Goal: Information Seeking & Learning: Learn about a topic

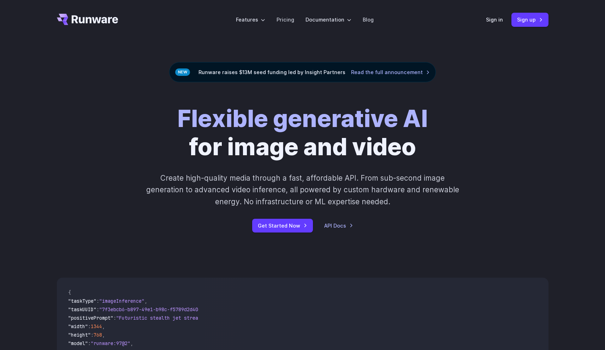
click at [354, 113] on strong "Flexible generative AI" at bounding box center [302, 119] width 250 height 28
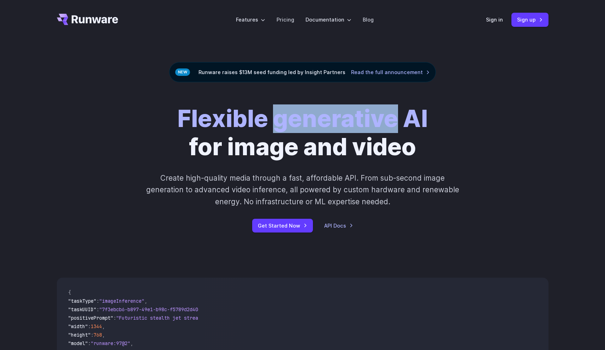
click at [354, 113] on strong "Flexible generative AI" at bounding box center [302, 119] width 250 height 28
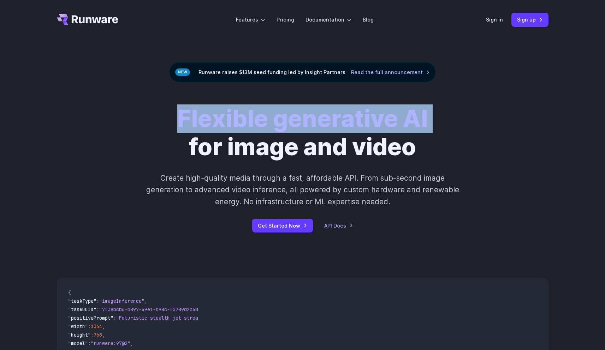
click at [354, 113] on strong "Flexible generative AI" at bounding box center [302, 119] width 250 height 28
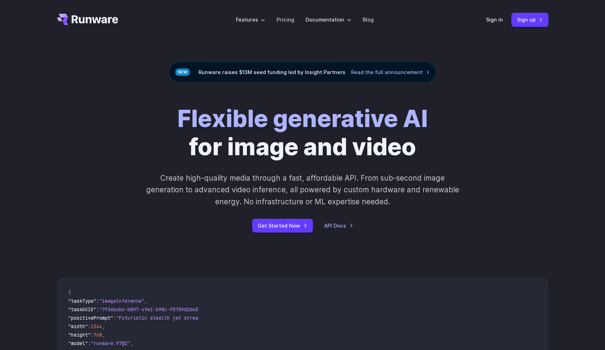
click at [341, 139] on h1 "Flexible generative AI for image and video" at bounding box center [302, 133] width 250 height 56
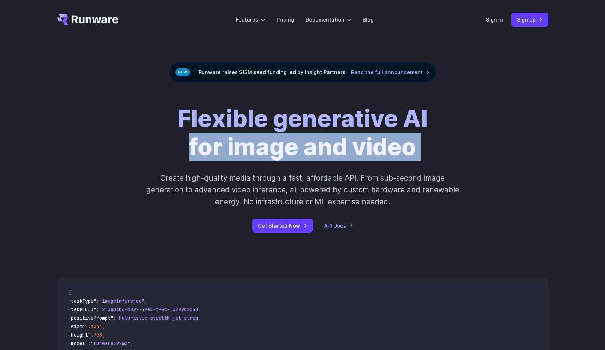
click at [341, 139] on h1 "Flexible generative AI for image and video" at bounding box center [302, 133] width 250 height 56
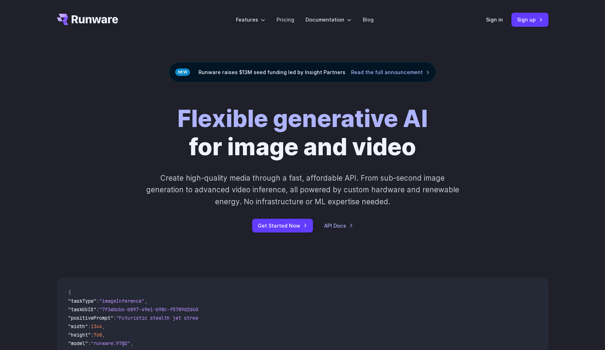
click at [347, 123] on strong "Flexible generative AI" at bounding box center [302, 119] width 250 height 28
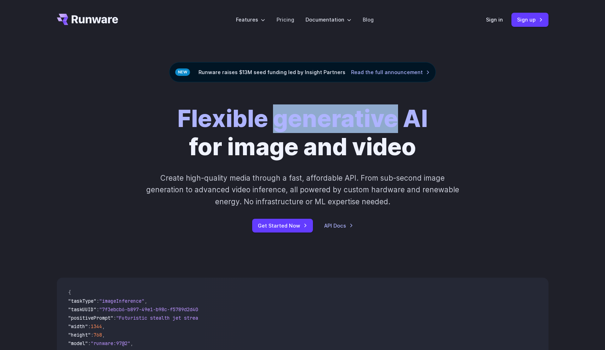
click at [347, 123] on strong "Flexible generative AI" at bounding box center [302, 119] width 250 height 28
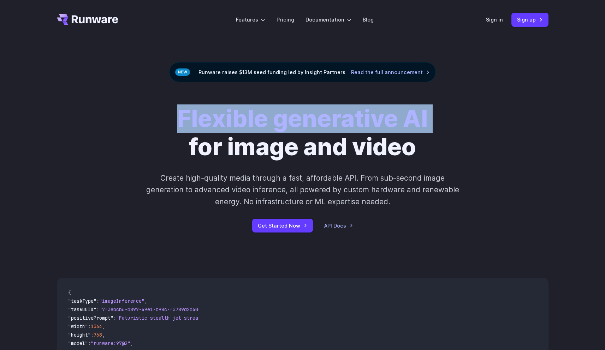
click at [347, 123] on strong "Flexible generative AI" at bounding box center [302, 119] width 250 height 28
